Goal: Navigation & Orientation: Find specific page/section

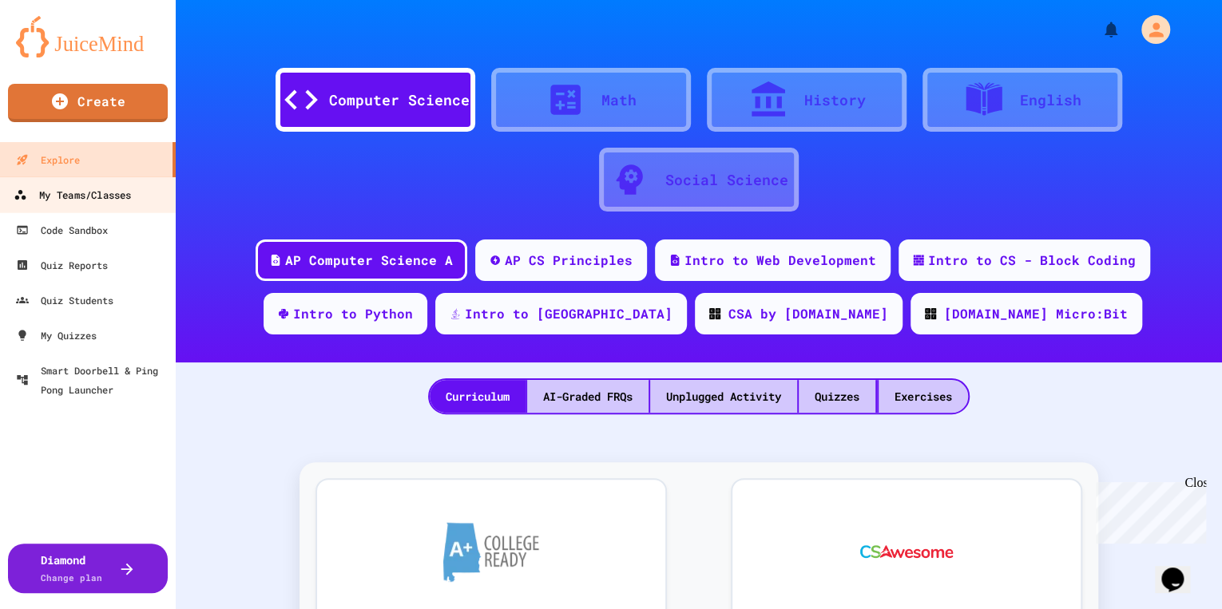
click at [146, 207] on link "My Teams/Classes" at bounding box center [88, 195] width 181 height 36
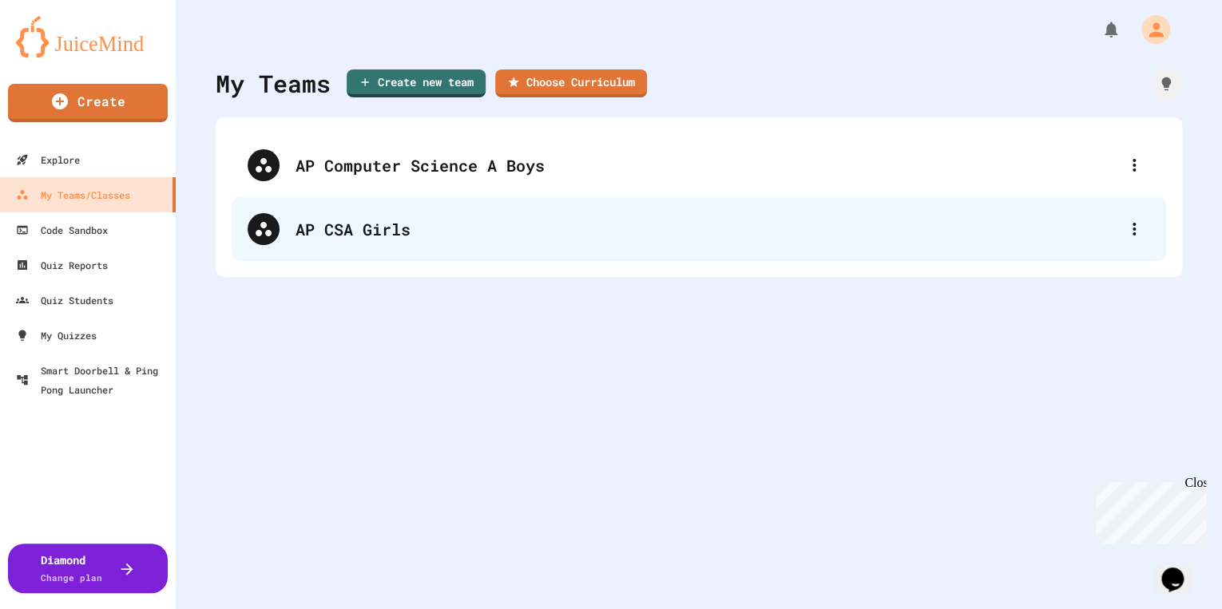
click at [435, 204] on div "AP CSA Girls" at bounding box center [699, 229] width 935 height 64
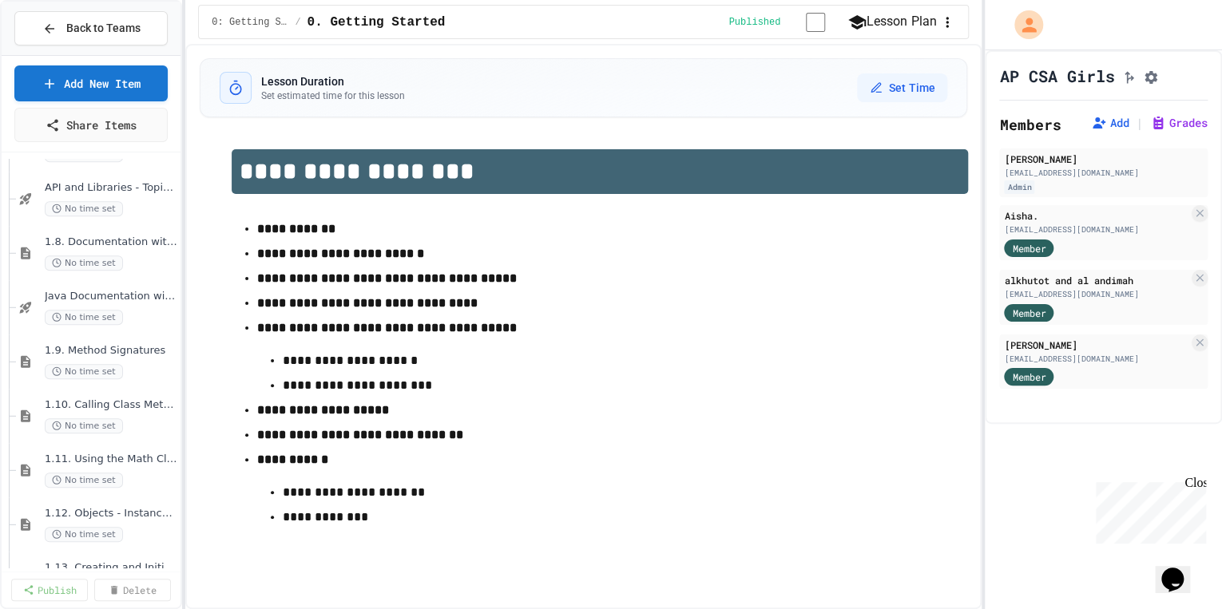
scroll to position [895, 0]
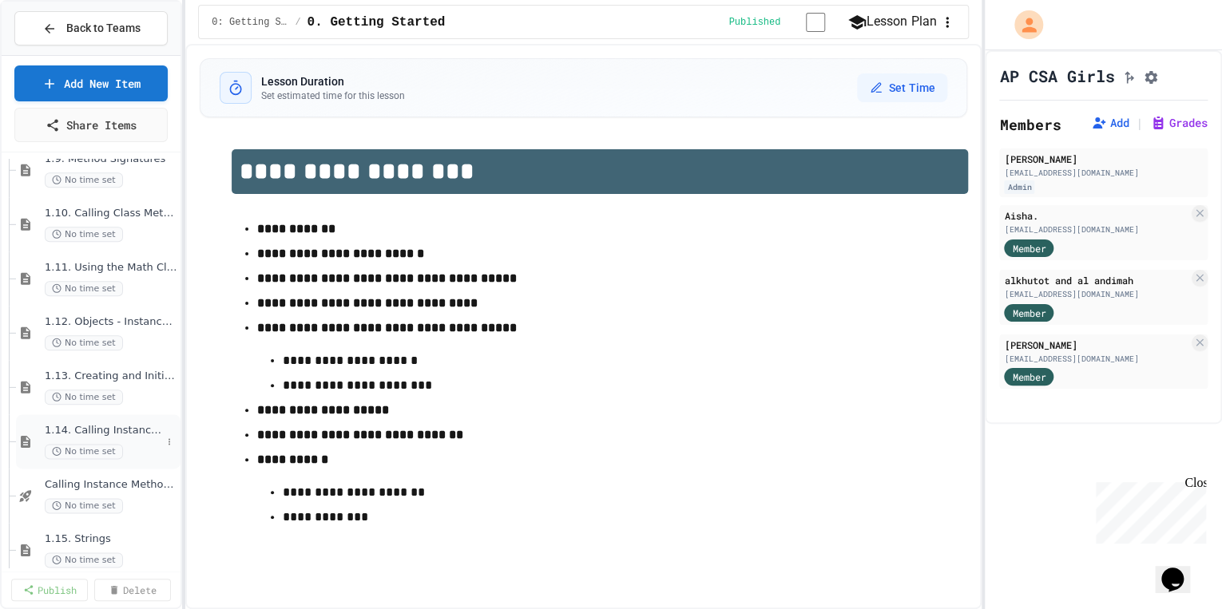
click at [133, 425] on span "1.14. Calling Instance Methods" at bounding box center [103, 431] width 117 height 14
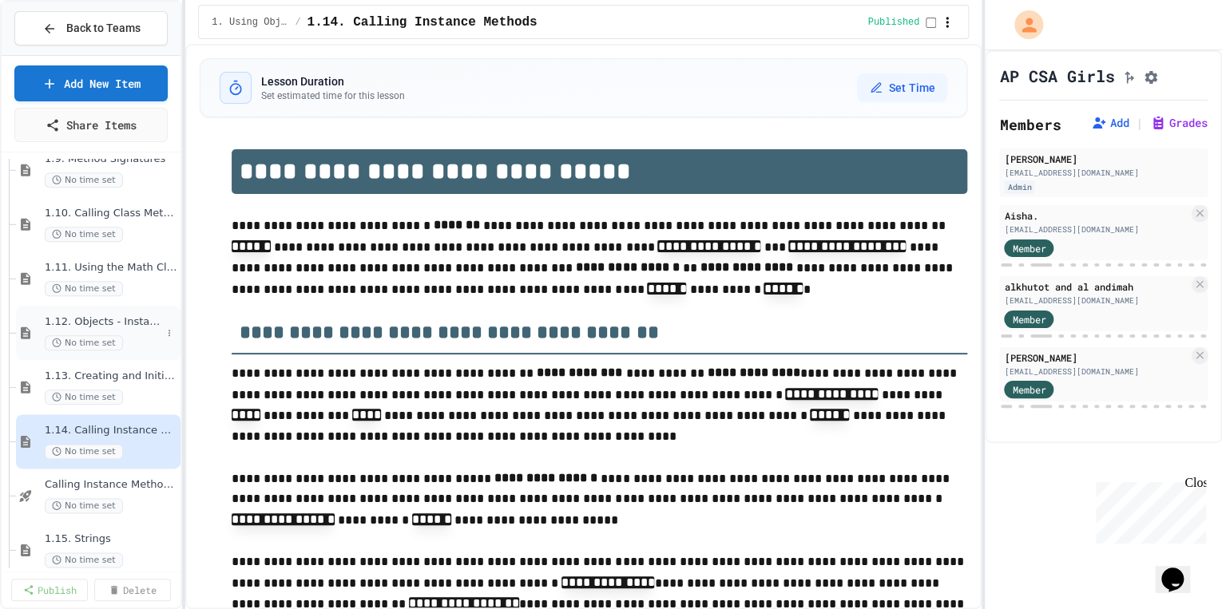
click at [93, 321] on span "1.12. Objects - Instances of Classes" at bounding box center [103, 323] width 117 height 14
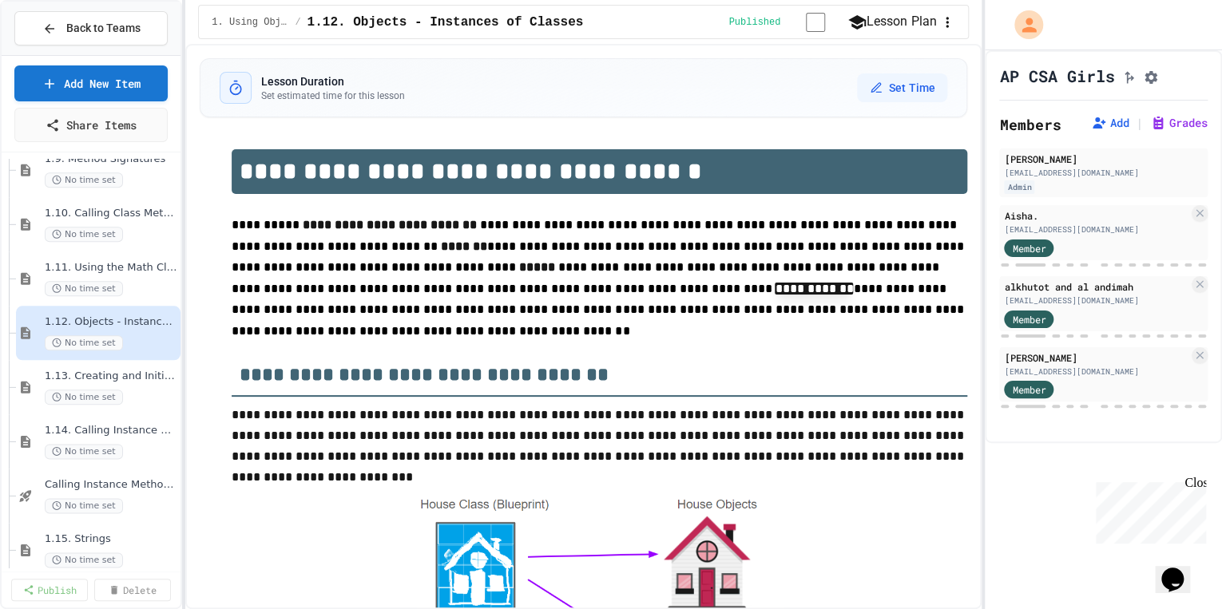
click at [583, 241] on p "**********" at bounding box center [600, 278] width 736 height 127
